Goal: Manage account settings

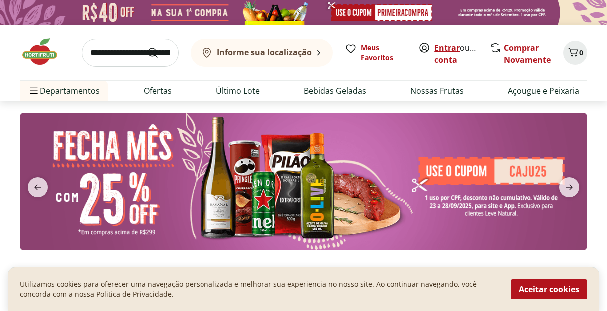
click at [450, 48] on link "Entrar" at bounding box center [447, 47] width 25 height 11
click at [448, 62] on link "[PERSON_NAME]" at bounding box center [467, 59] width 65 height 11
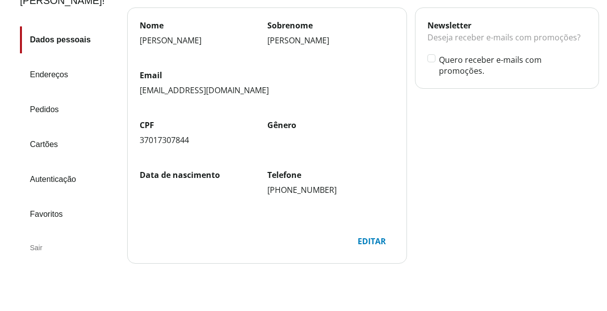
scroll to position [115, 0]
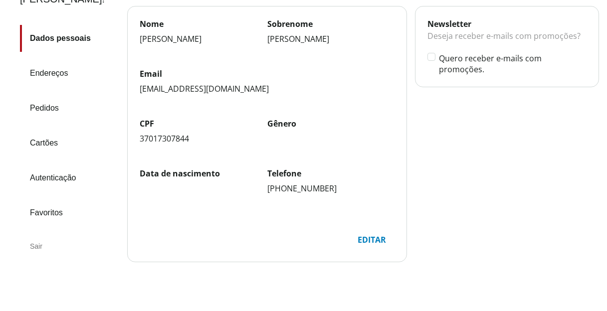
click at [58, 95] on link "Pedidos" at bounding box center [69, 108] width 99 height 27
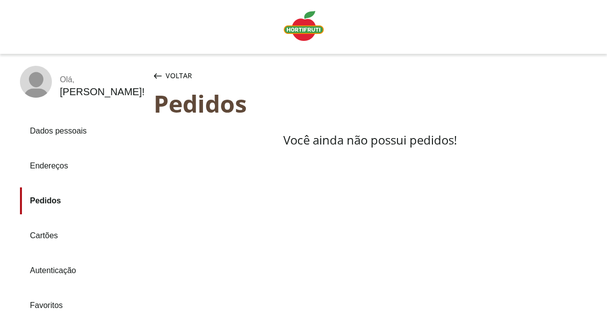
click at [63, 164] on link "Endereços" at bounding box center [83, 166] width 126 height 27
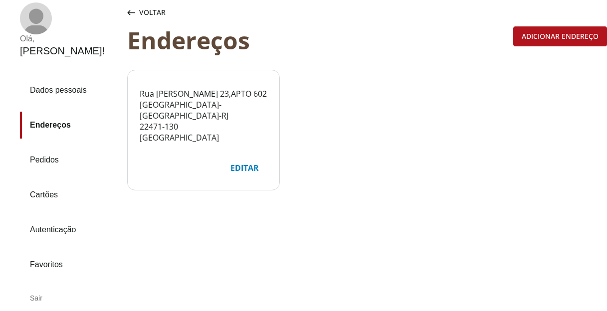
scroll to position [64, 0]
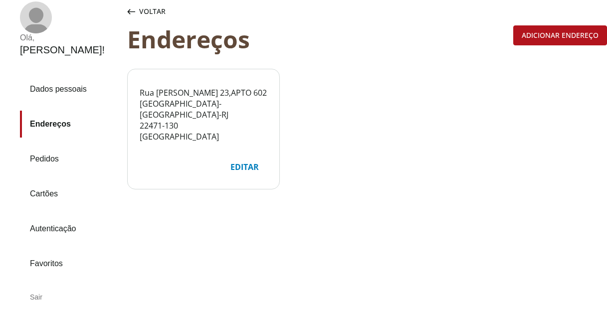
click at [68, 216] on link "Autenticação" at bounding box center [69, 229] width 99 height 27
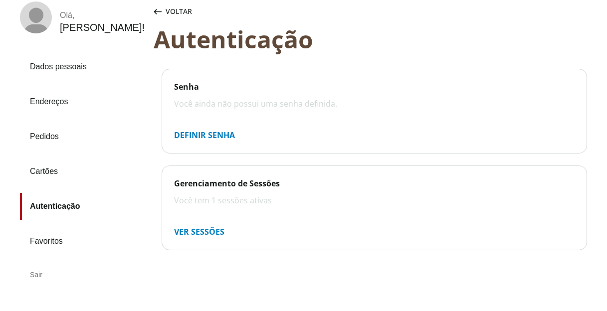
click at [41, 166] on link "Cartões" at bounding box center [83, 171] width 126 height 27
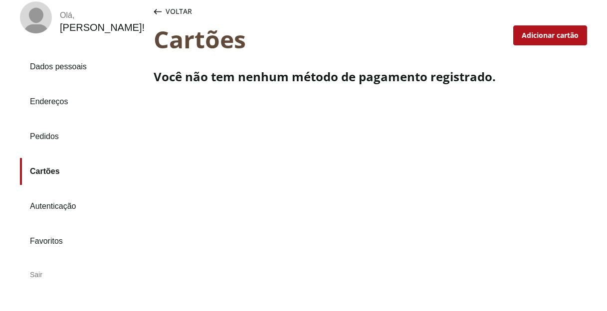
click at [59, 70] on link "Dados pessoais" at bounding box center [83, 66] width 126 height 27
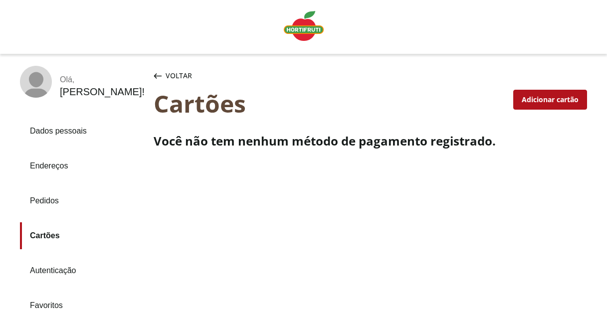
click at [315, 37] on img "Linha de sessão" at bounding box center [304, 26] width 40 height 30
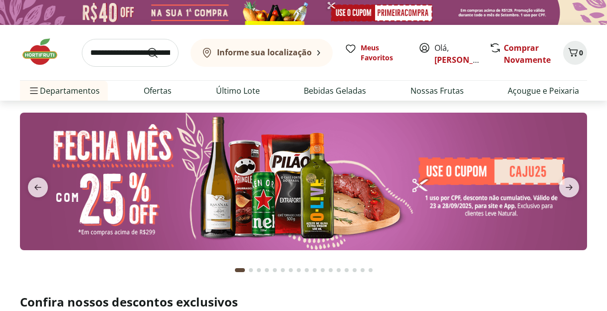
click at [126, 54] on input "search" at bounding box center [130, 53] width 97 height 28
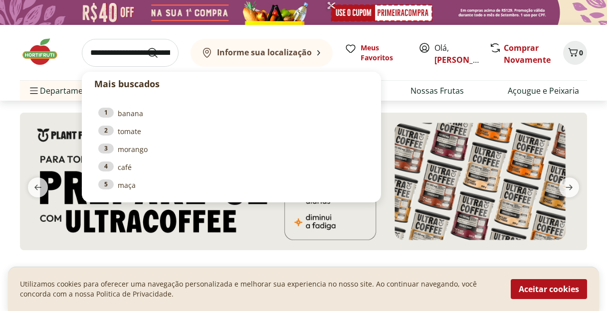
click at [425, 70] on div "Mais buscados 1 banana 2 tomate 3 morango 4 café 5 maça Informe sua localização…" at bounding box center [303, 52] width 567 height 55
